Goal: Transaction & Acquisition: Purchase product/service

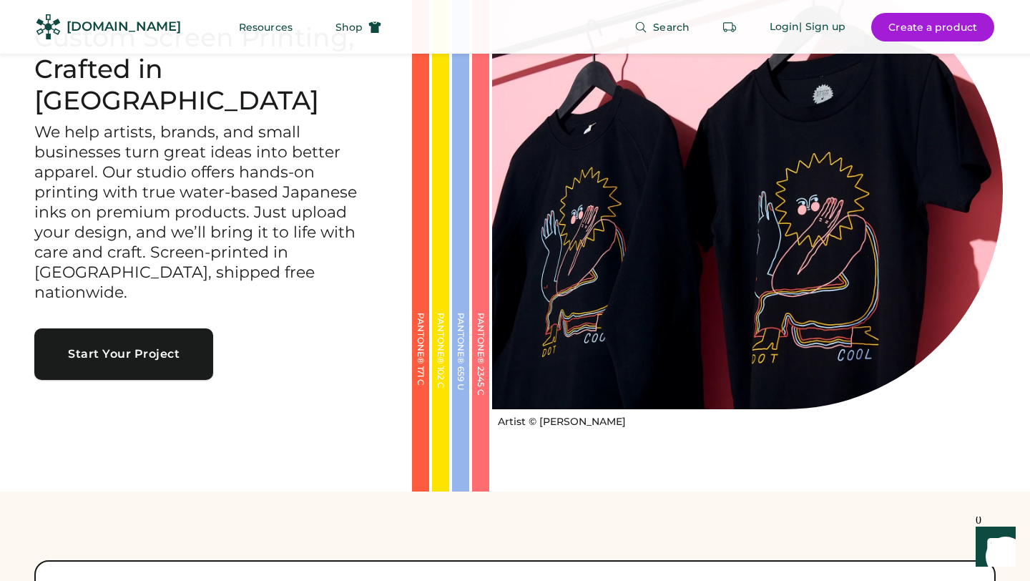
scroll to position [92, 0]
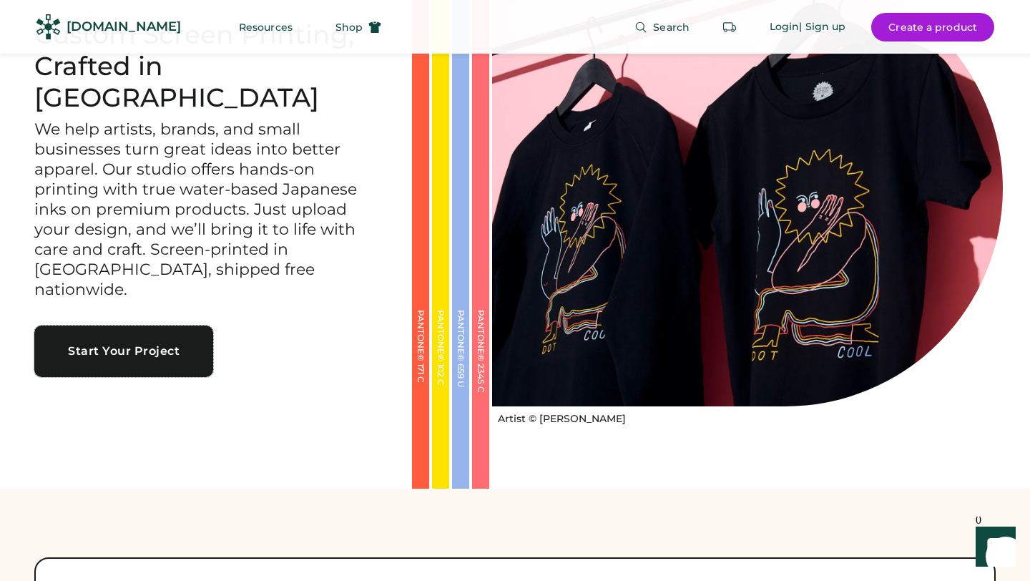
click at [140, 325] on button "Start Your Project" at bounding box center [123, 350] width 179 height 51
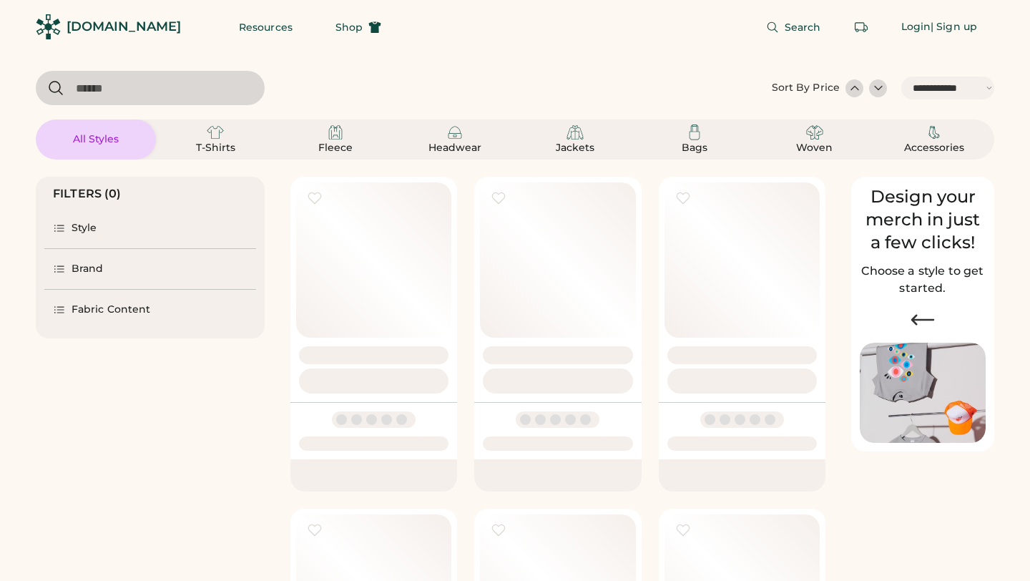
select select "*****"
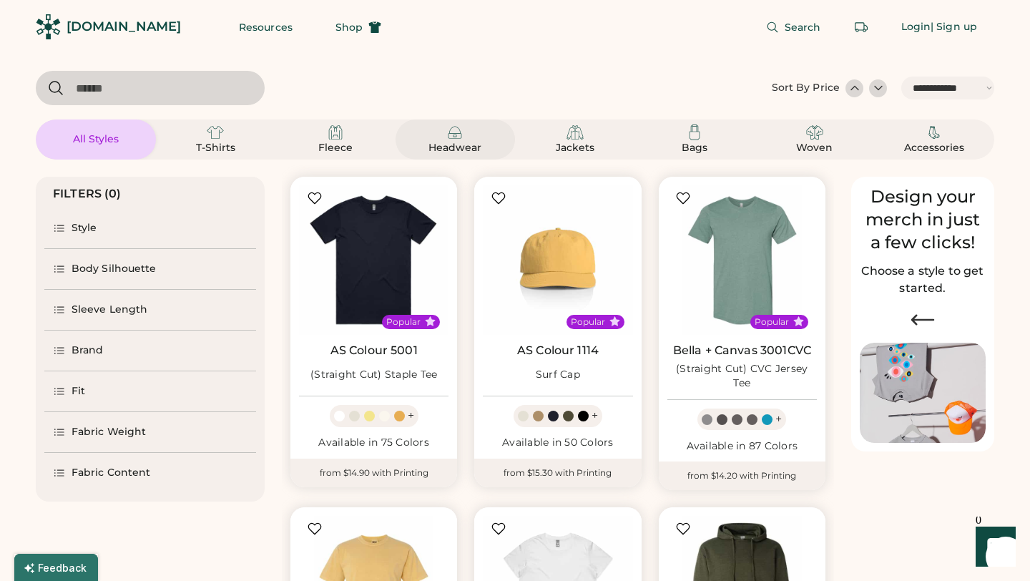
click at [456, 134] on img at bounding box center [454, 132] width 17 height 17
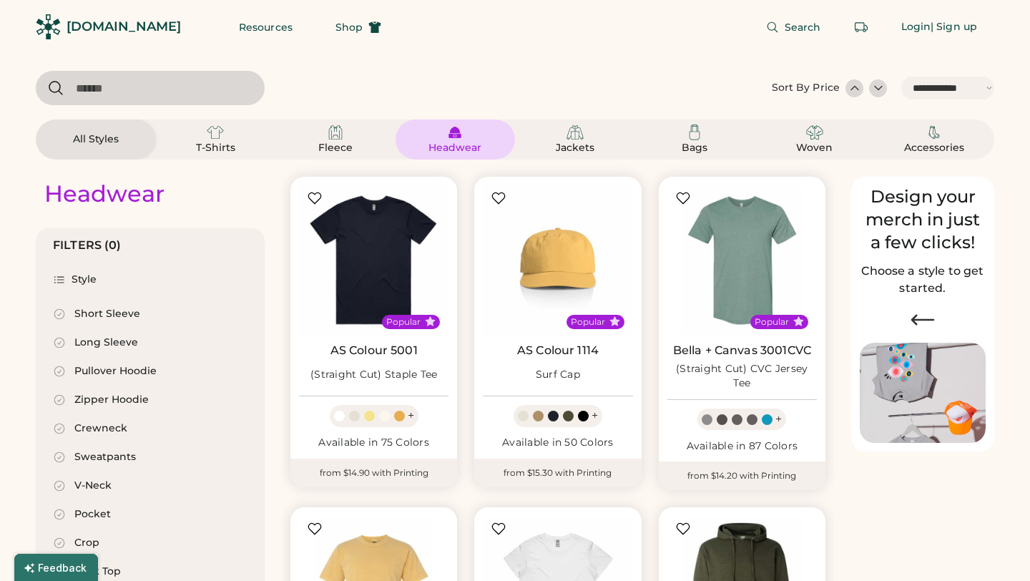
select select "*"
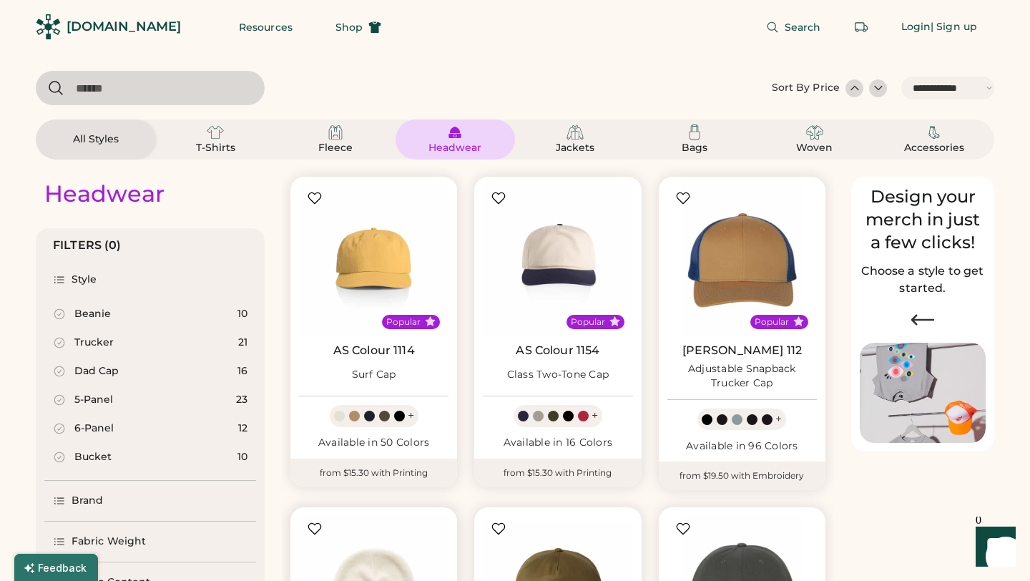
scroll to position [238, 0]
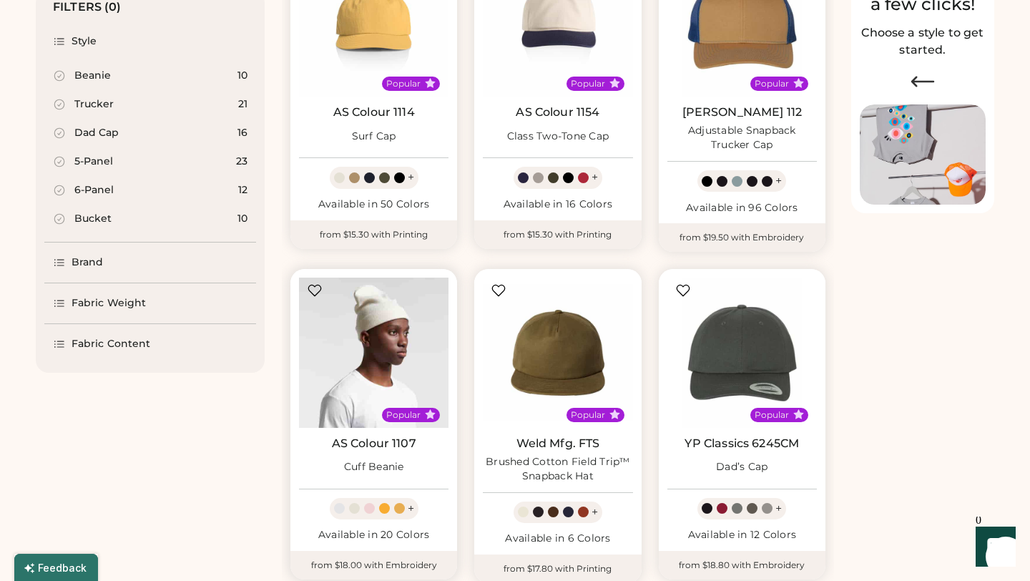
select select "*****"
select select "*"
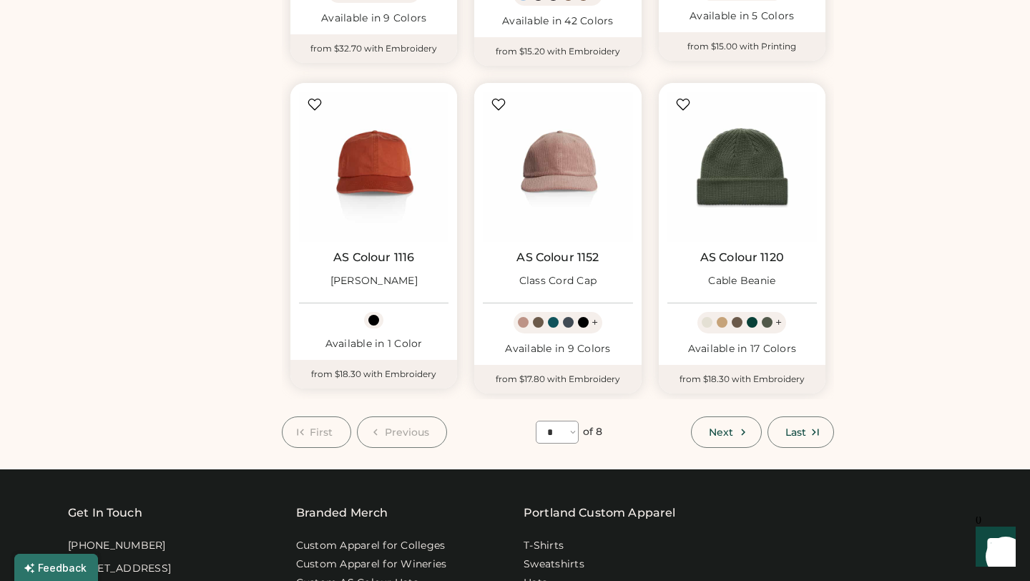
scroll to position [1140, 0]
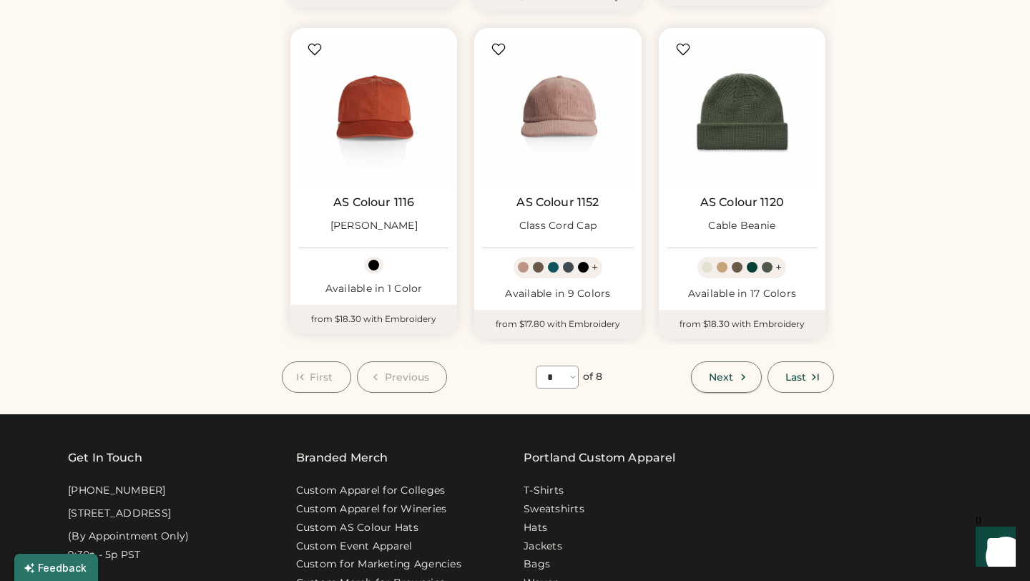
click at [741, 375] on use at bounding box center [743, 376] width 4 height 6
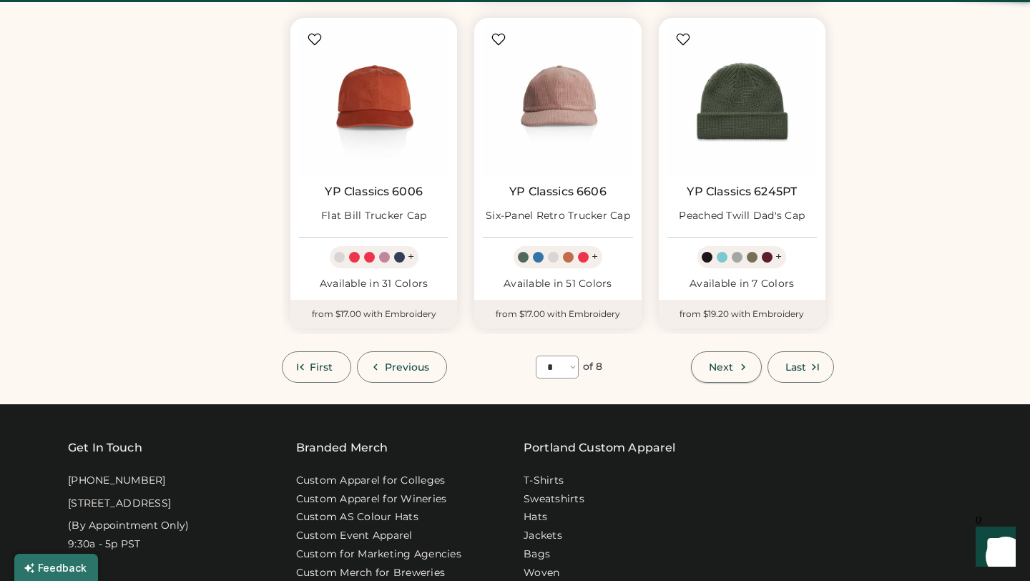
scroll to position [62, 0]
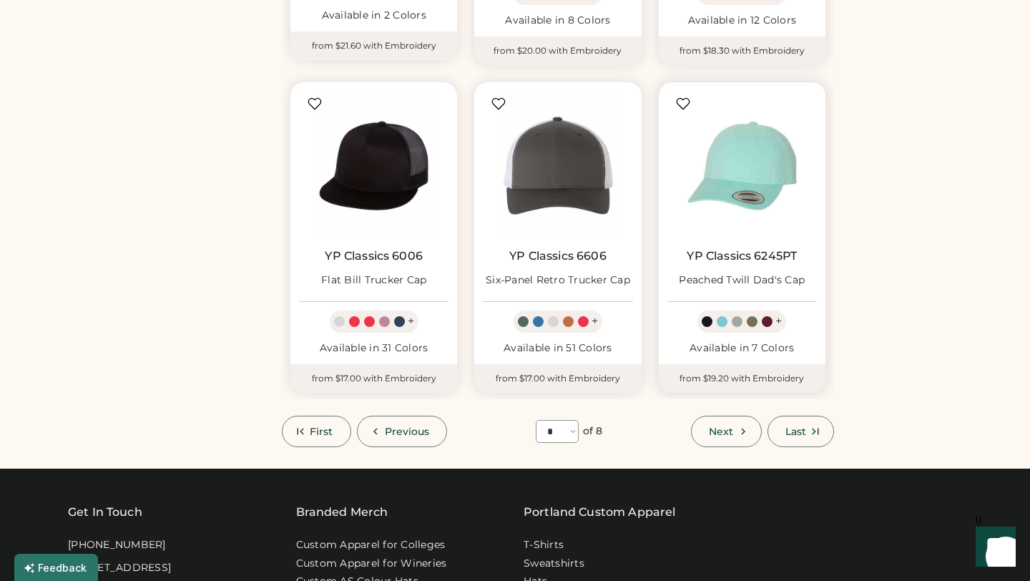
scroll to position [1185, 0]
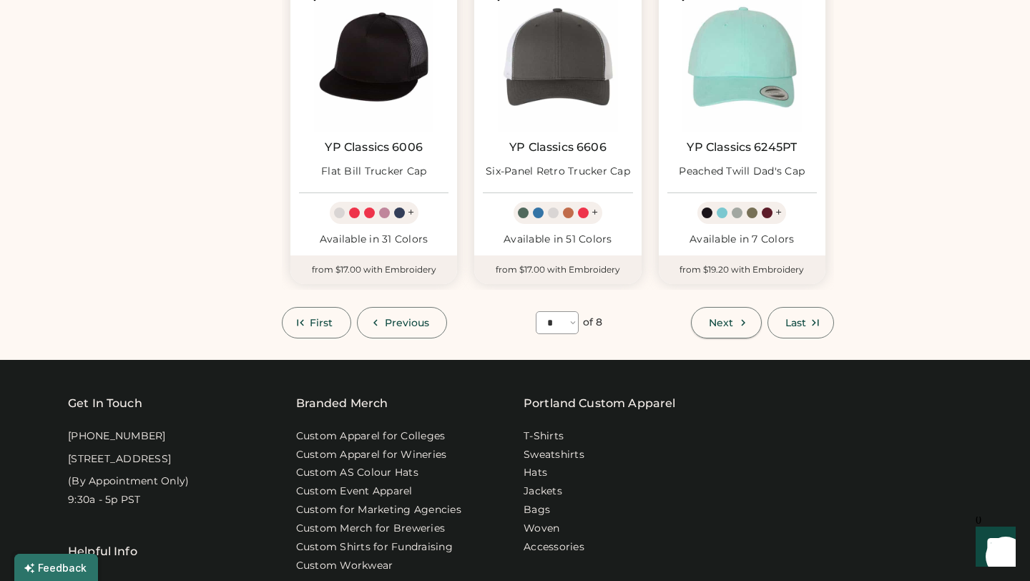
click at [741, 312] on button "Next" at bounding box center [726, 322] width 70 height 31
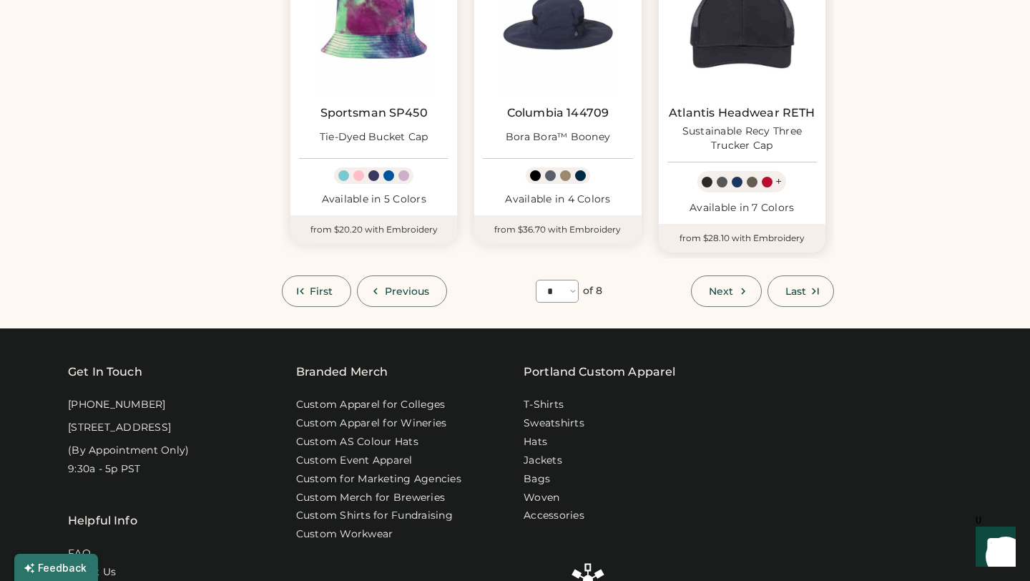
scroll to position [1343, 0]
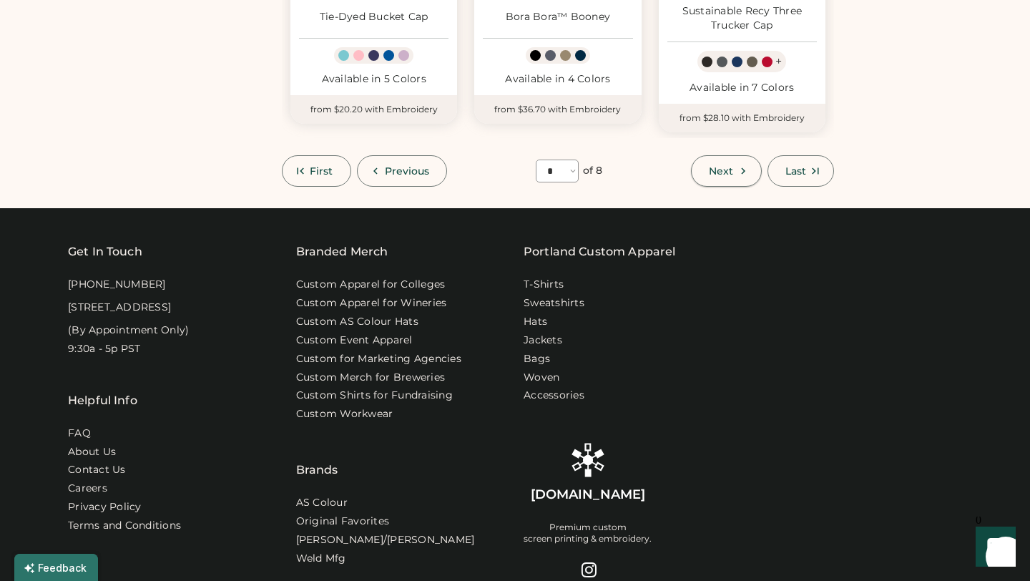
click at [714, 170] on span "Next" at bounding box center [721, 171] width 24 height 10
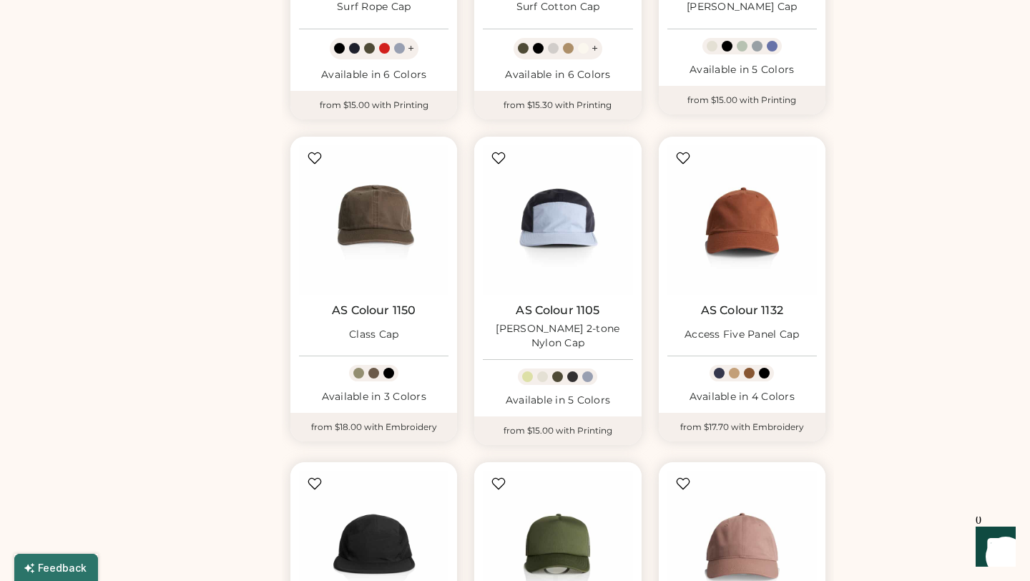
scroll to position [940, 0]
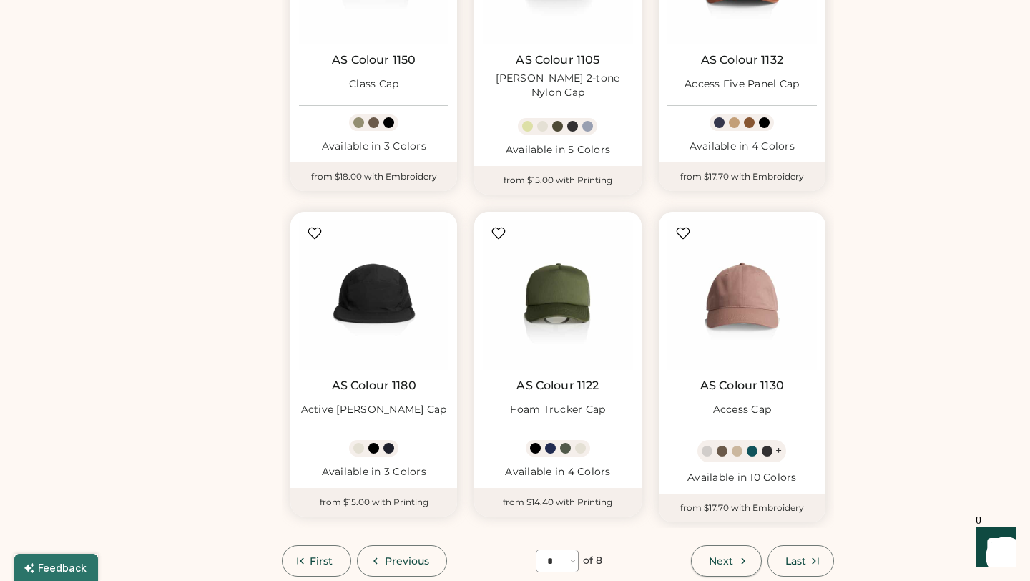
click at [732, 556] on span "Next" at bounding box center [721, 561] width 24 height 10
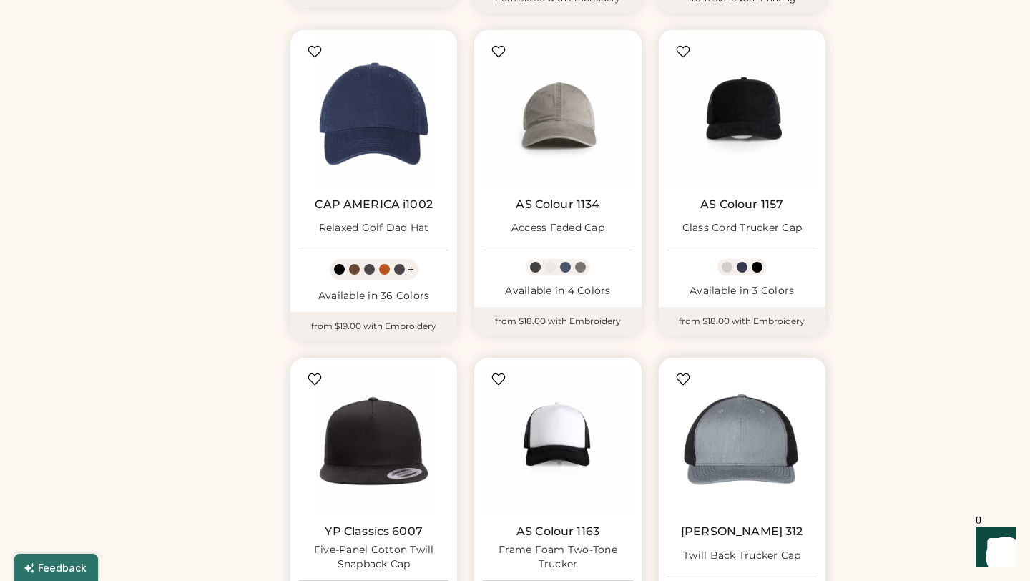
scroll to position [1143, 0]
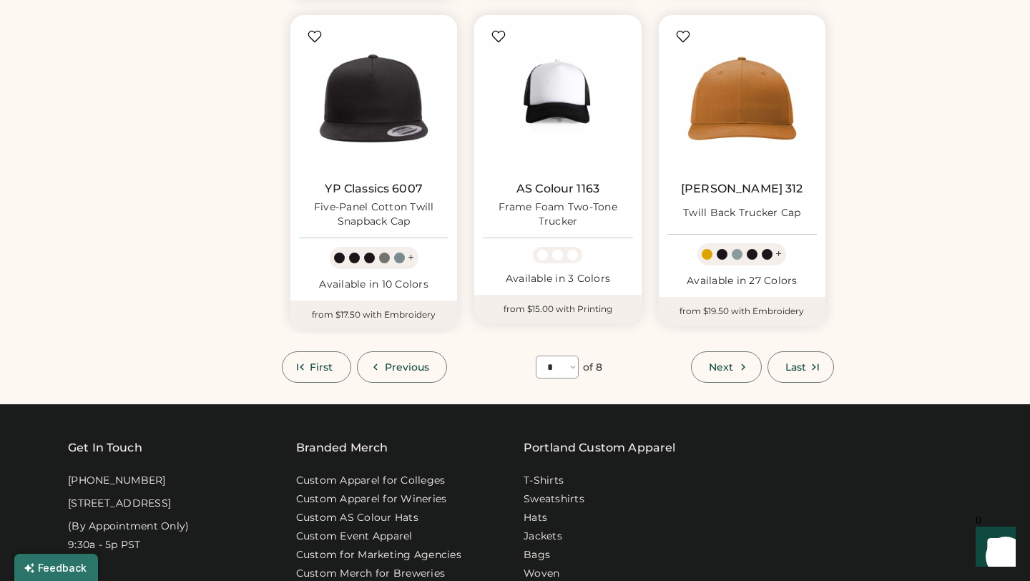
click at [726, 372] on span "Next" at bounding box center [721, 367] width 24 height 10
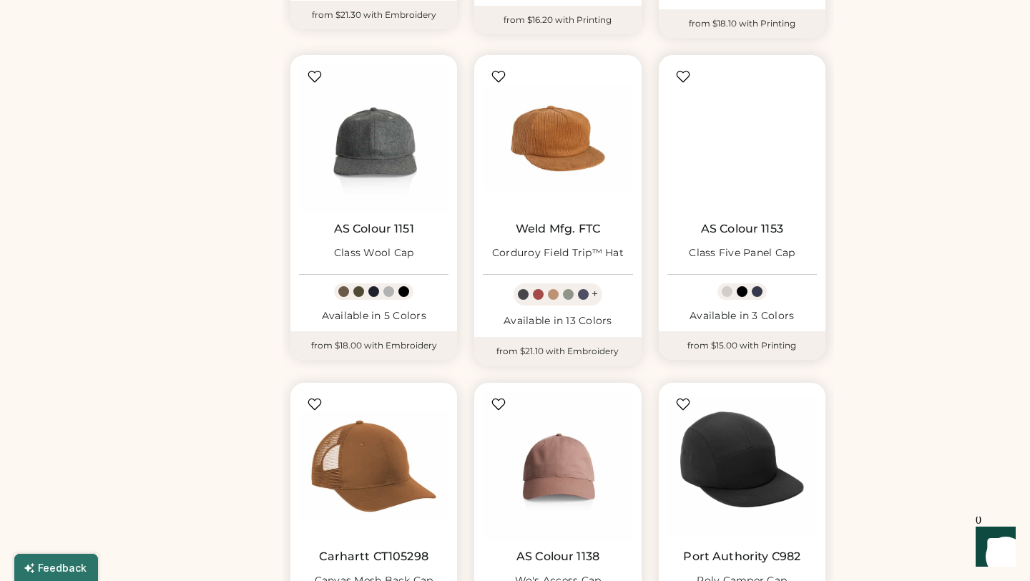
scroll to position [992, 0]
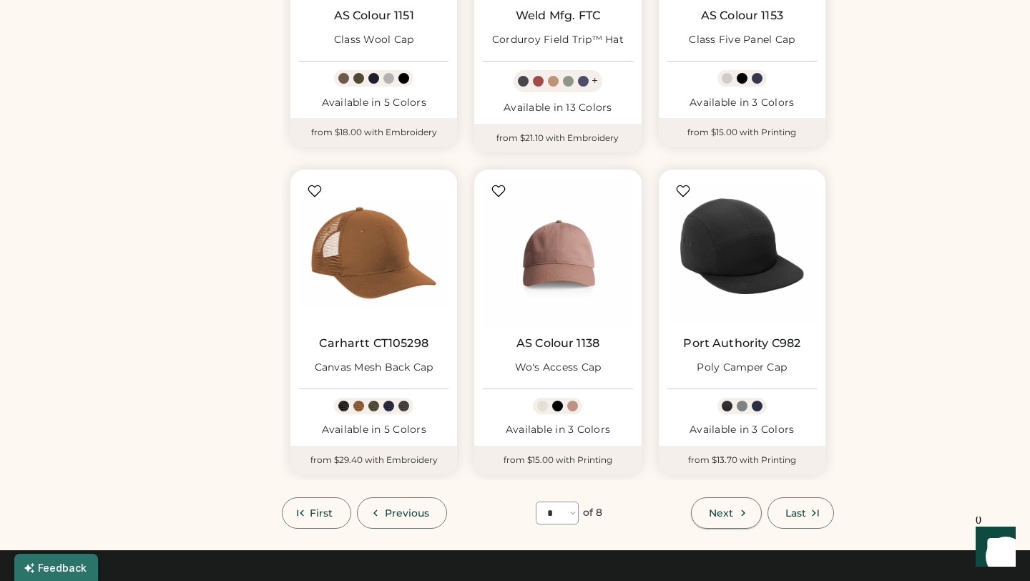
click at [724, 508] on span "Next" at bounding box center [721, 513] width 24 height 10
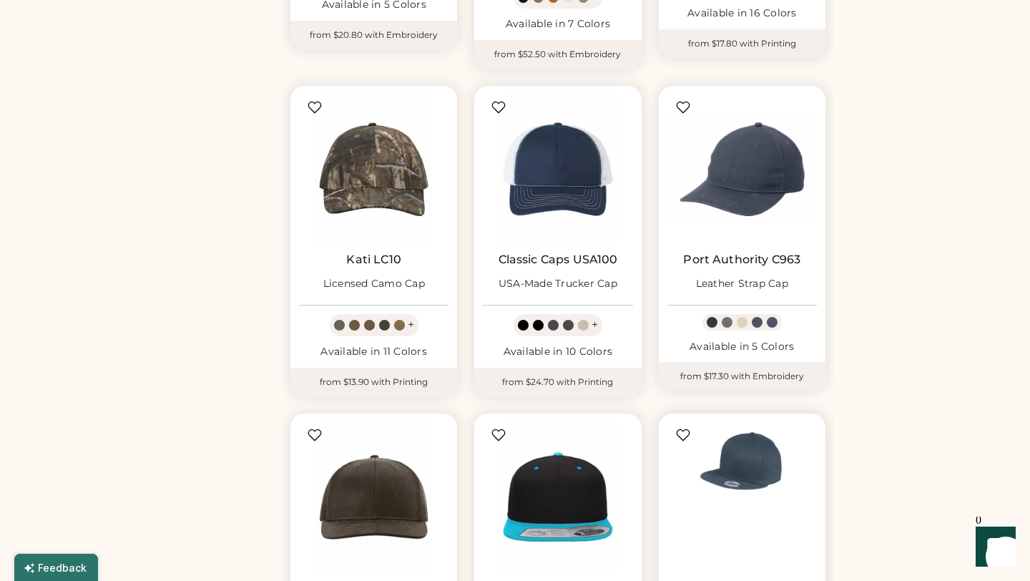
scroll to position [1229, 0]
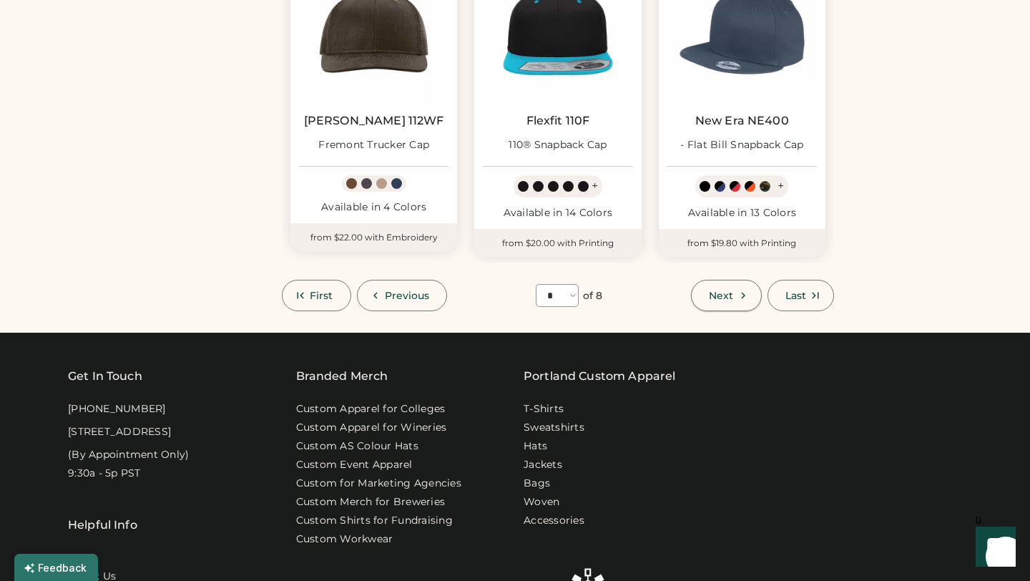
click at [717, 290] on span "Next" at bounding box center [721, 295] width 24 height 10
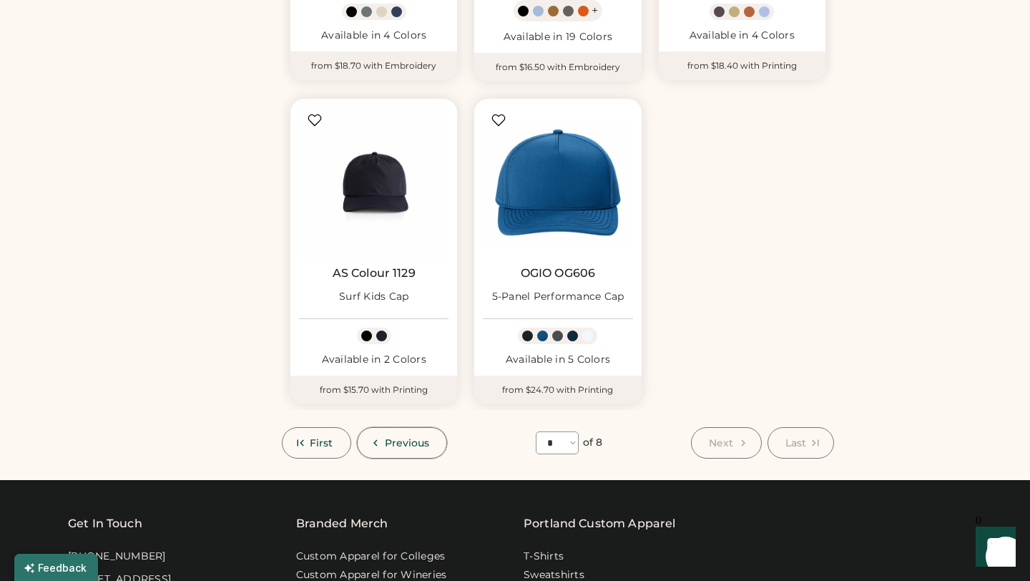
click at [408, 443] on span "Previous" at bounding box center [407, 443] width 45 height 10
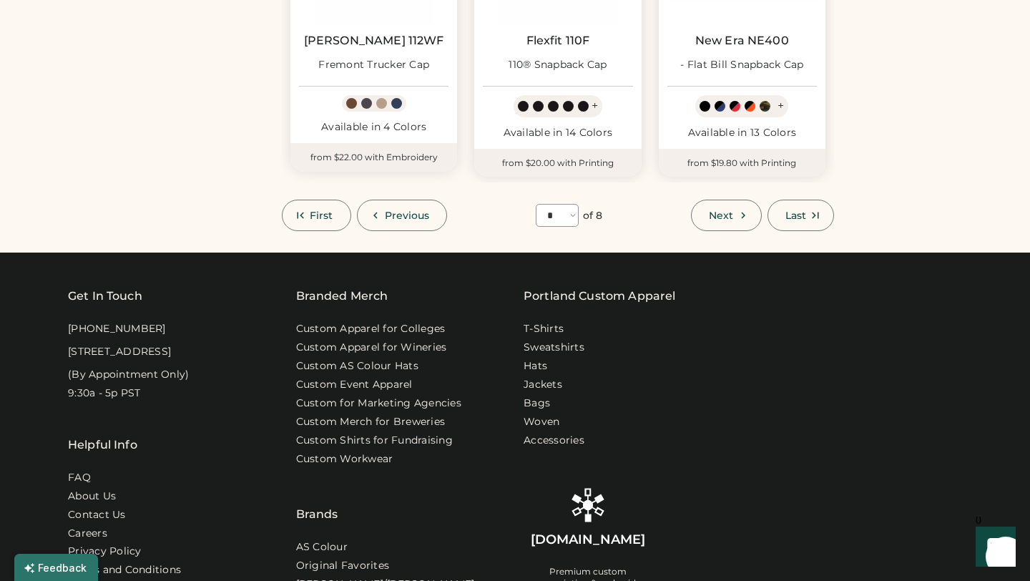
click at [398, 210] on span "Previous" at bounding box center [407, 215] width 45 height 10
select select "*"
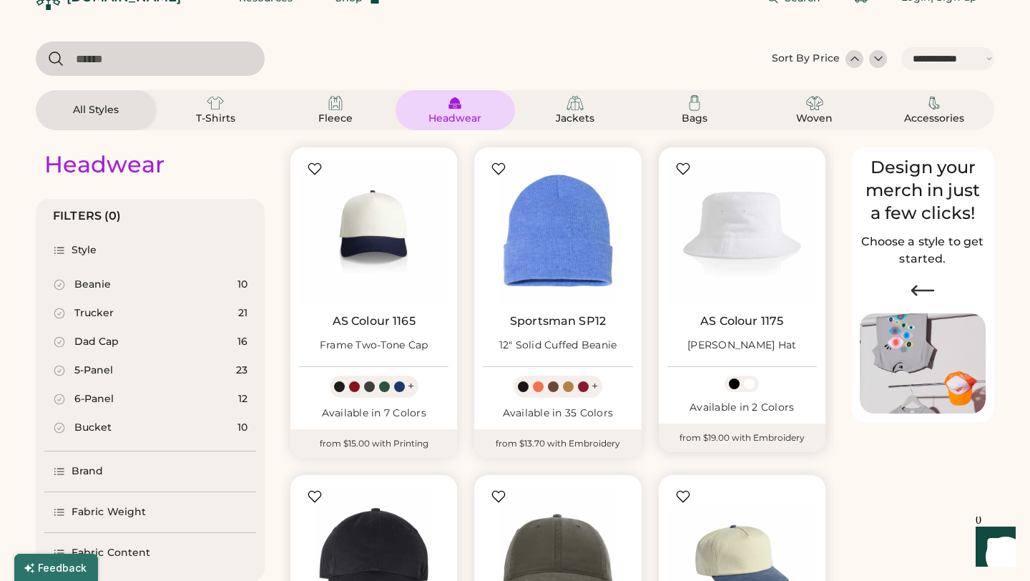
click at [727, 220] on img at bounding box center [741, 230] width 149 height 149
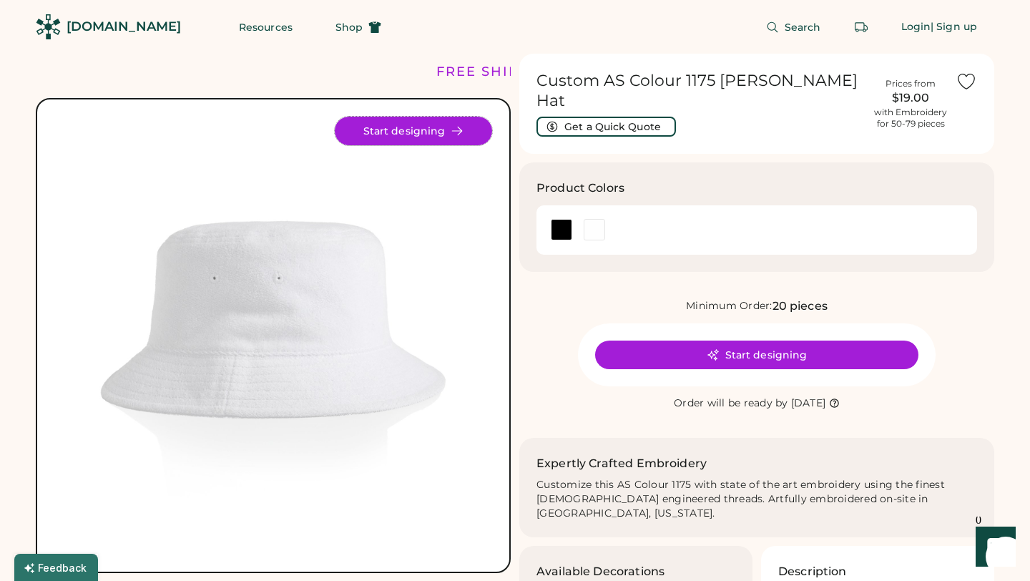
click at [457, 127] on icon at bounding box center [458, 131] width 10 height 8
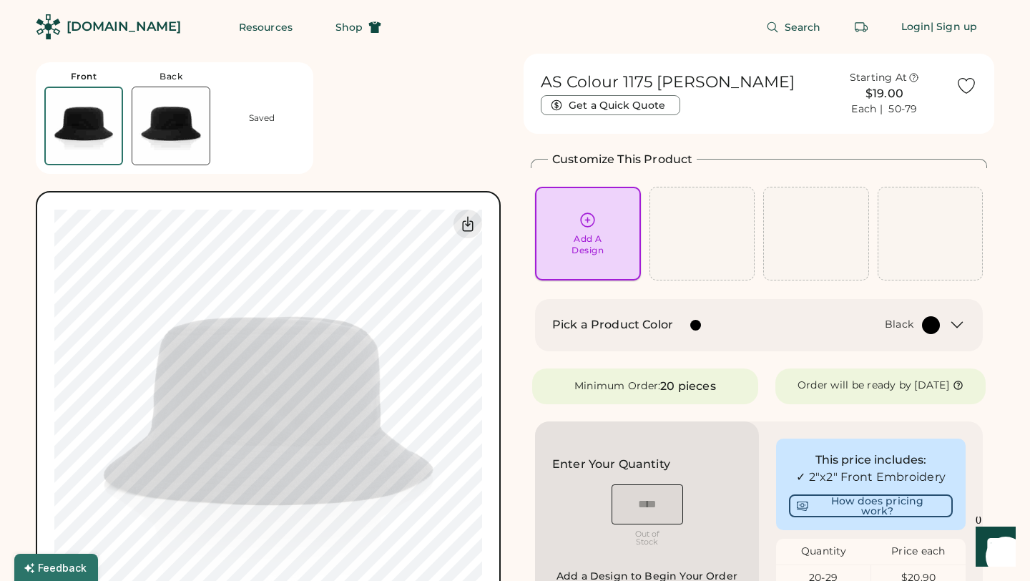
click at [601, 242] on div "Add A Design" at bounding box center [587, 244] width 32 height 23
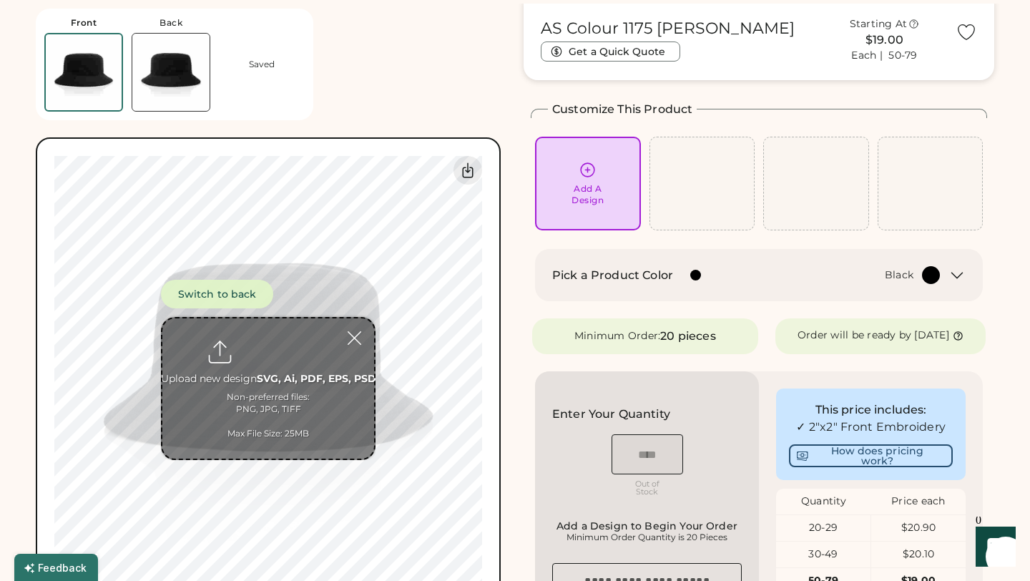
scroll to position [54, 0]
